Goal: Task Accomplishment & Management: Use online tool/utility

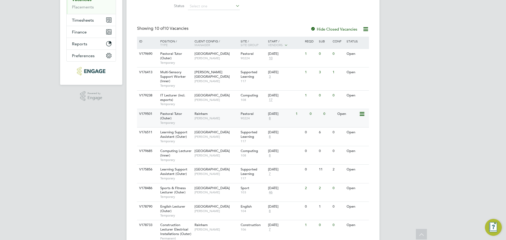
scroll to position [111, 0]
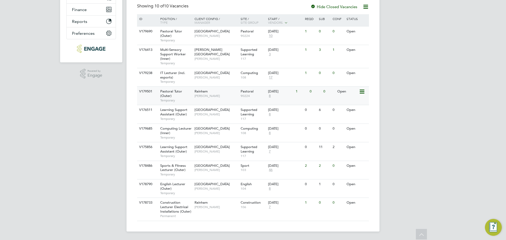
click at [198, 99] on div "Rainham [PERSON_NAME]" at bounding box center [216, 94] width 46 height 14
click at [214, 37] on div "Havering Sixth Form Campus [PERSON_NAME]" at bounding box center [216, 34] width 46 height 14
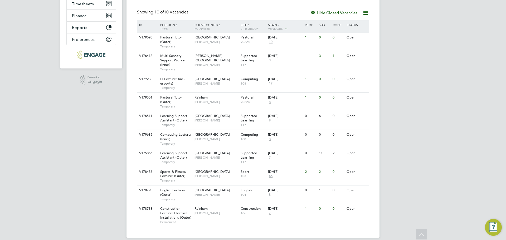
scroll to position [0, 0]
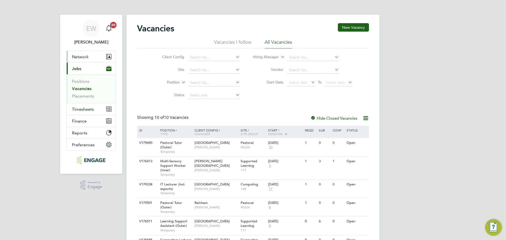
click at [82, 56] on span "Network" at bounding box center [80, 56] width 17 height 5
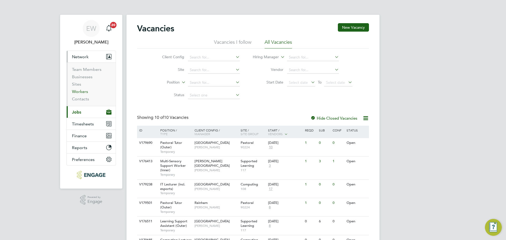
click at [75, 94] on link "Workers" at bounding box center [80, 91] width 16 height 5
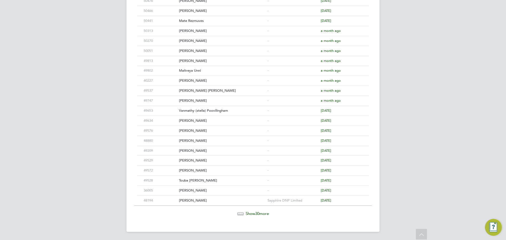
scroll to position [209, 0]
click at [259, 212] on span "30" at bounding box center [257, 213] width 4 height 5
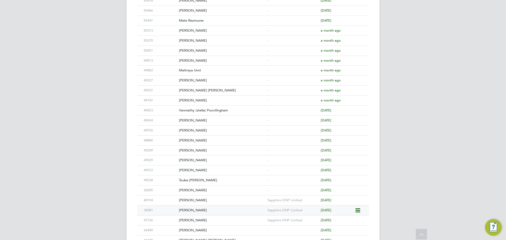
click at [219, 212] on div "[PERSON_NAME]" at bounding box center [222, 210] width 88 height 10
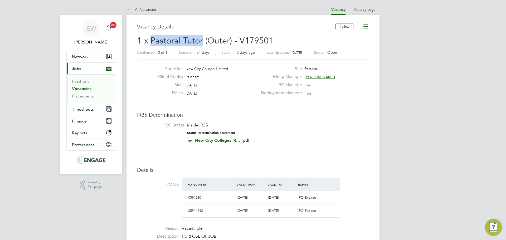
drag, startPoint x: 203, startPoint y: 41, endPoint x: 152, endPoint y: 42, distance: 50.9
click at [152, 42] on span "1 x Pastoral Tutor (Outer) - V179501" at bounding box center [205, 41] width 136 height 10
copy span "Pastoral Tutor"
click at [81, 88] on link "Vacancies" at bounding box center [81, 88] width 19 height 5
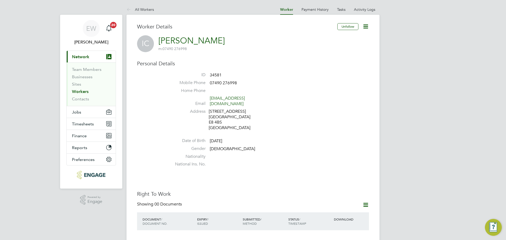
click at [364, 24] on icon at bounding box center [365, 26] width 7 height 7
click at [321, 37] on li "Invite Worker" at bounding box center [336, 38] width 66 height 7
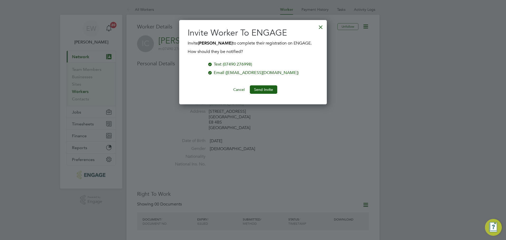
scroll to position [85, 148]
click at [267, 90] on button "Send Invite" at bounding box center [263, 89] width 27 height 8
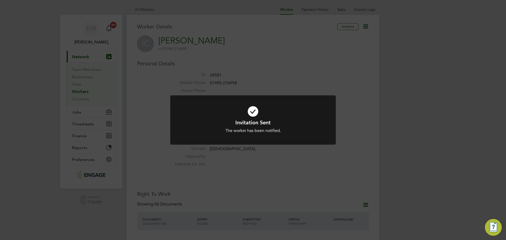
click at [432, 146] on div "Invitation Sent The worker has been notified. Cancel Okay" at bounding box center [253, 120] width 506 height 240
